Goal: Information Seeking & Learning: Learn about a topic

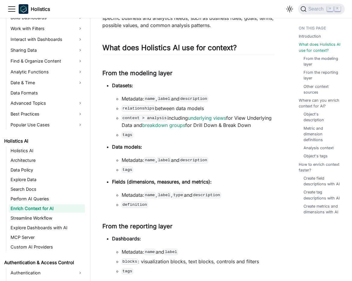
scroll to position [195, 0]
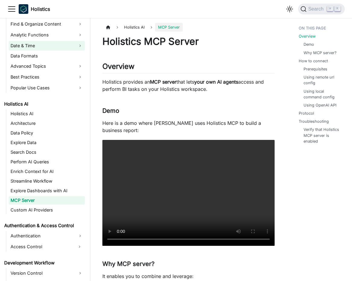
scroll to position [231, 0]
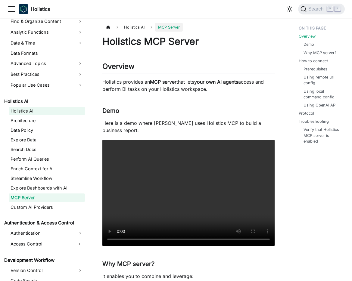
click at [42, 111] on link "Holistics AI" at bounding box center [47, 111] width 76 height 8
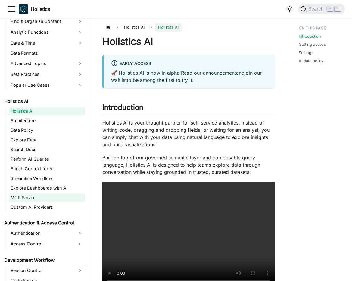
click at [57, 198] on link "MCP Server" at bounding box center [47, 197] width 76 height 8
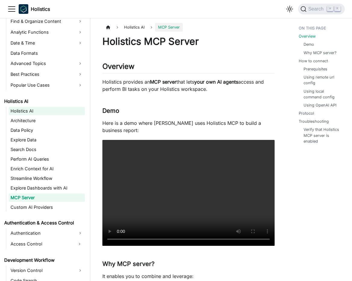
click at [27, 109] on link "Holistics AI" at bounding box center [47, 111] width 76 height 8
